Goal: Information Seeking & Learning: Find specific fact

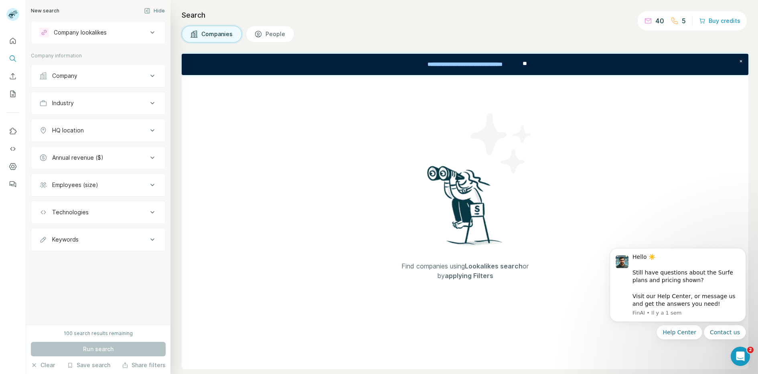
click at [658, 20] on p "40" at bounding box center [659, 21] width 9 height 10
click at [647, 20] on icon at bounding box center [648, 21] width 8 height 8
click at [655, 20] on div "40" at bounding box center [654, 21] width 20 height 10
click at [687, 19] on div "40 5 Buy credits" at bounding box center [692, 20] width 109 height 19
click at [685, 19] on p "5" at bounding box center [684, 21] width 4 height 10
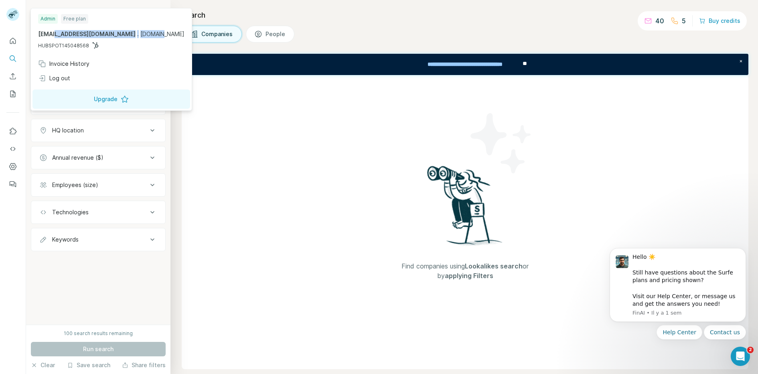
drag, startPoint x: 51, startPoint y: 32, endPoint x: 104, endPoint y: 36, distance: 52.7
click at [104, 36] on p "[EMAIL_ADDRESS][DOMAIN_NAME] . [DOMAIN_NAME]" at bounding box center [111, 34] width 146 height 8
click at [140, 36] on span "[DOMAIN_NAME]" at bounding box center [162, 33] width 44 height 7
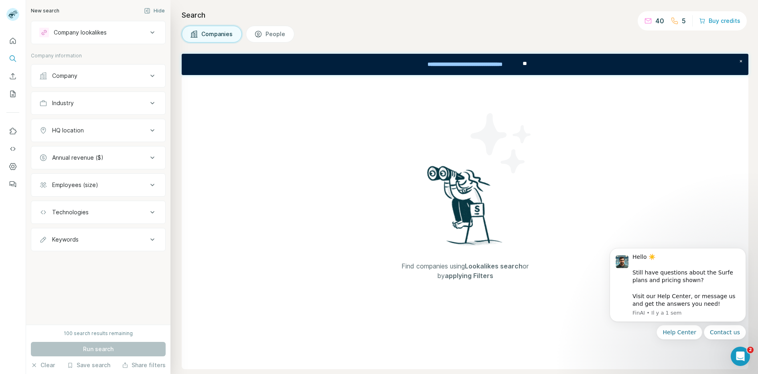
click at [179, 59] on div "Search Companies People Find companies using Lookalikes search or by applying F…" at bounding box center [464, 187] width 588 height 374
click at [116, 139] on button "HQ location" at bounding box center [98, 130] width 134 height 19
click at [117, 135] on button "HQ location" at bounding box center [98, 132] width 134 height 22
click at [118, 107] on button "Industry" at bounding box center [98, 102] width 134 height 19
click at [118, 99] on div "Industry" at bounding box center [93, 103] width 108 height 8
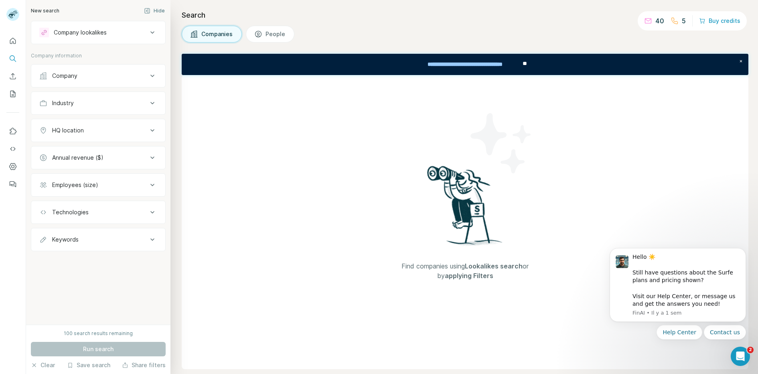
click at [120, 86] on div "Company" at bounding box center [98, 75] width 135 height 23
click at [122, 81] on button "Company" at bounding box center [98, 75] width 134 height 19
click at [122, 80] on button "Company" at bounding box center [98, 77] width 134 height 22
click at [149, 32] on icon at bounding box center [153, 33] width 10 height 10
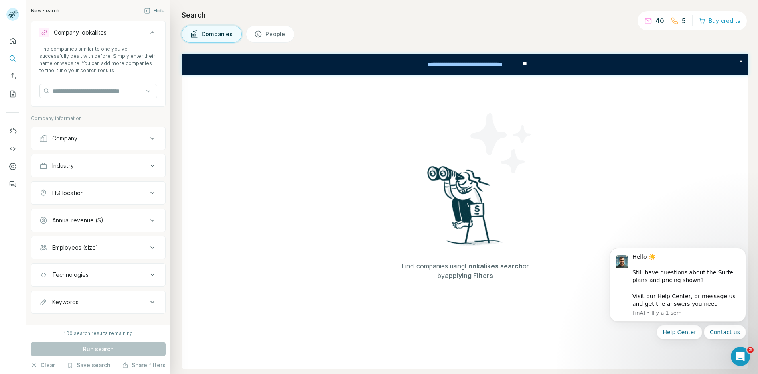
click at [149, 32] on icon at bounding box center [153, 33] width 10 height 10
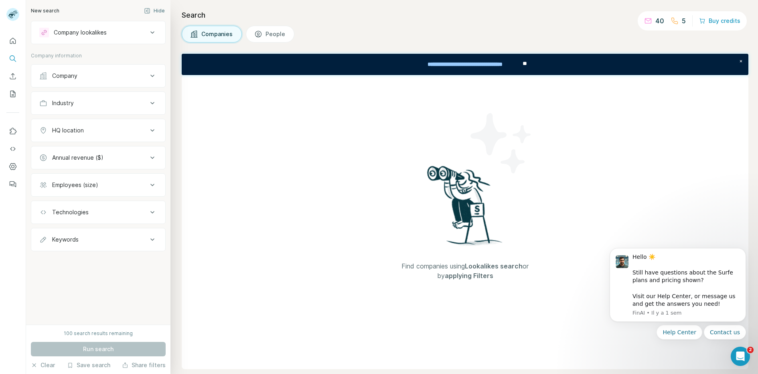
drag, startPoint x: 29, startPoint y: 9, endPoint x: 280, endPoint y: 273, distance: 363.4
click at [280, 273] on div "New search Hide Company lookalikes Company information Company Industry HQ loca…" at bounding box center [392, 187] width 732 height 374
click at [314, 33] on div "Companies People" at bounding box center [465, 34] width 567 height 17
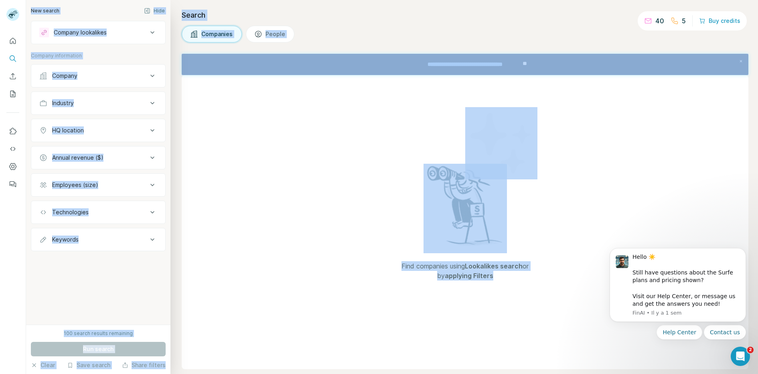
drag, startPoint x: 31, startPoint y: 11, endPoint x: 408, endPoint y: 296, distance: 472.4
click at [408, 296] on div "New search Hide Company lookalikes Company information Company Industry HQ loca…" at bounding box center [392, 187] width 732 height 374
click at [408, 296] on div "Find companies using Lookalikes search or by applying Filters" at bounding box center [465, 222] width 144 height 294
drag, startPoint x: 434, startPoint y: 295, endPoint x: 106, endPoint y: 9, distance: 434.6
click at [106, 9] on div "New search Hide Company lookalikes Company information Company Industry HQ loca…" at bounding box center [392, 187] width 732 height 374
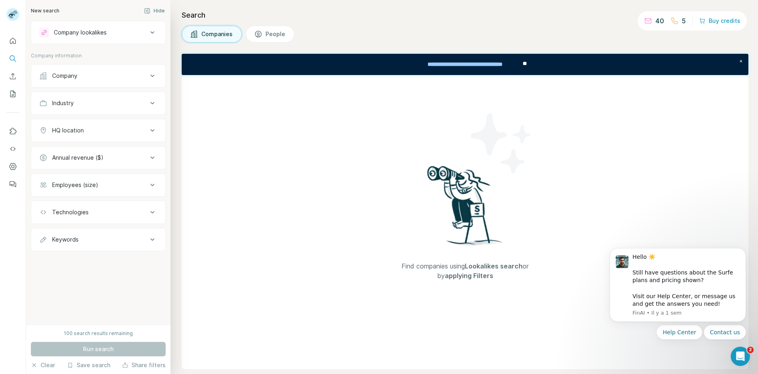
click at [57, 8] on div "New search" at bounding box center [45, 10] width 28 height 7
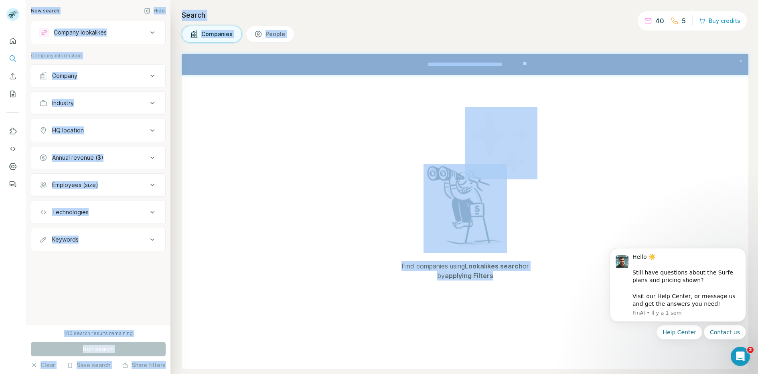
drag, startPoint x: 30, startPoint y: 8, endPoint x: 371, endPoint y: 285, distance: 439.1
click at [371, 285] on div "New search Hide Company lookalikes Company information Company Industry HQ loca…" at bounding box center [392, 187] width 732 height 374
click at [371, 285] on div "Find companies using Lookalikes search or by applying Filters" at bounding box center [465, 222] width 567 height 294
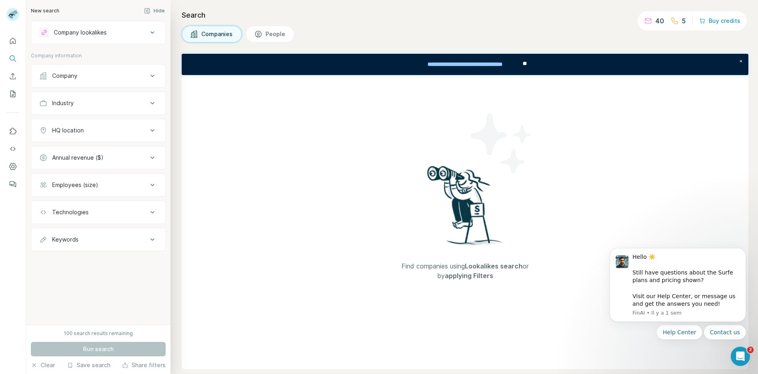
click at [57, 44] on div "Company lookalikes Company information Company Industry HQ location Annual reve…" at bounding box center [98, 136] width 135 height 230
